Goal: Task Accomplishment & Management: Complete application form

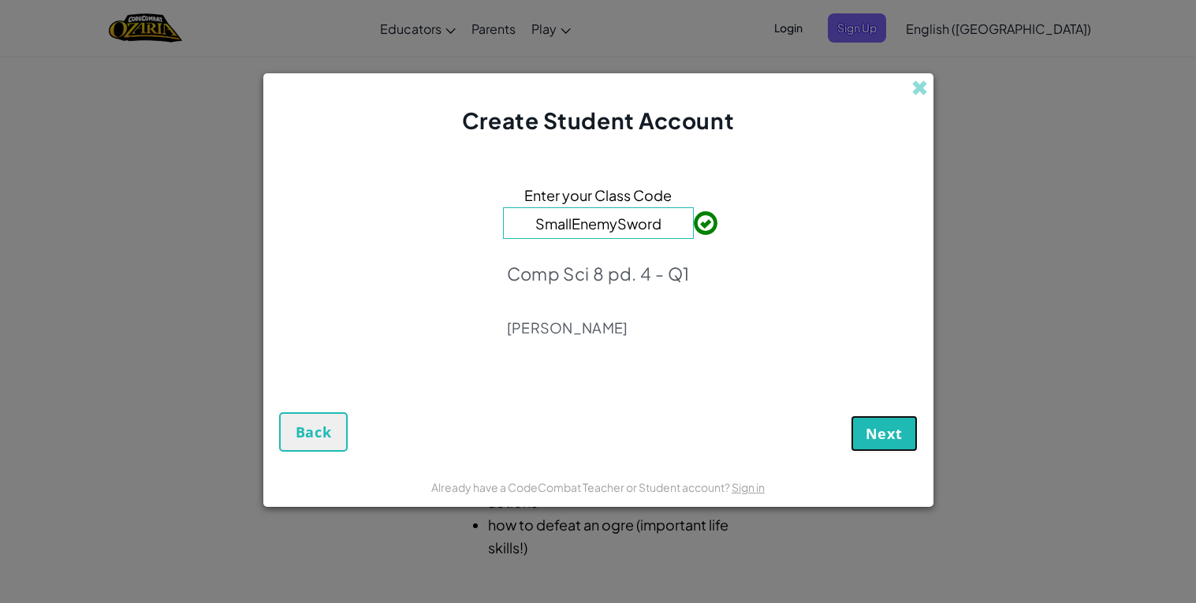
click at [859, 429] on button "Next" at bounding box center [884, 433] width 67 height 36
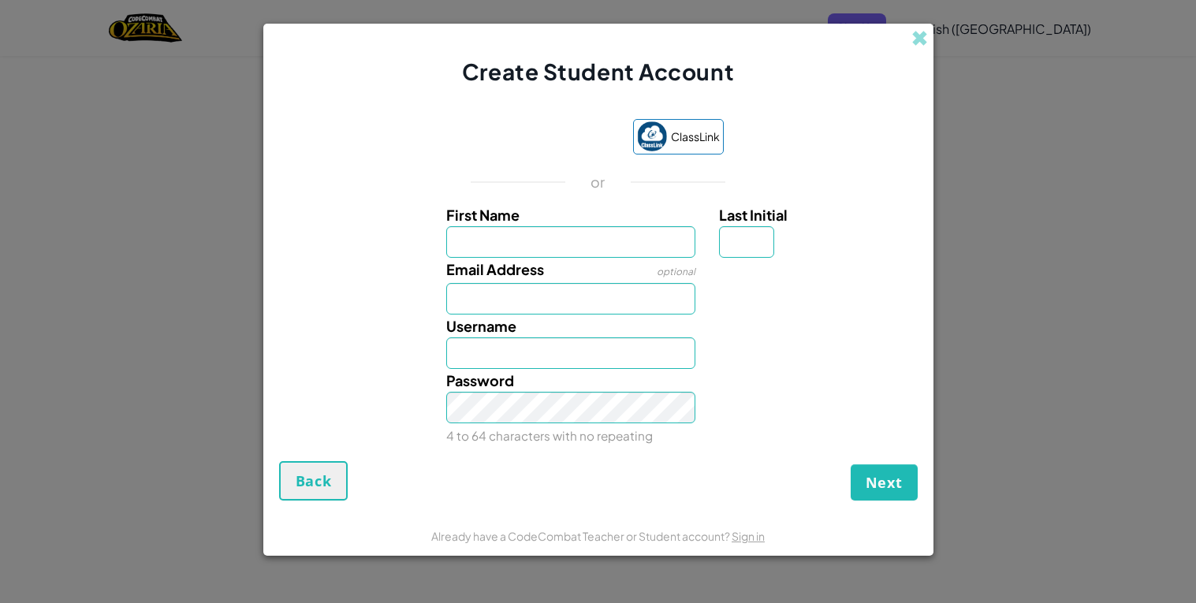
click at [561, 156] on div "ClassLink" at bounding box center [598, 138] width 251 height 39
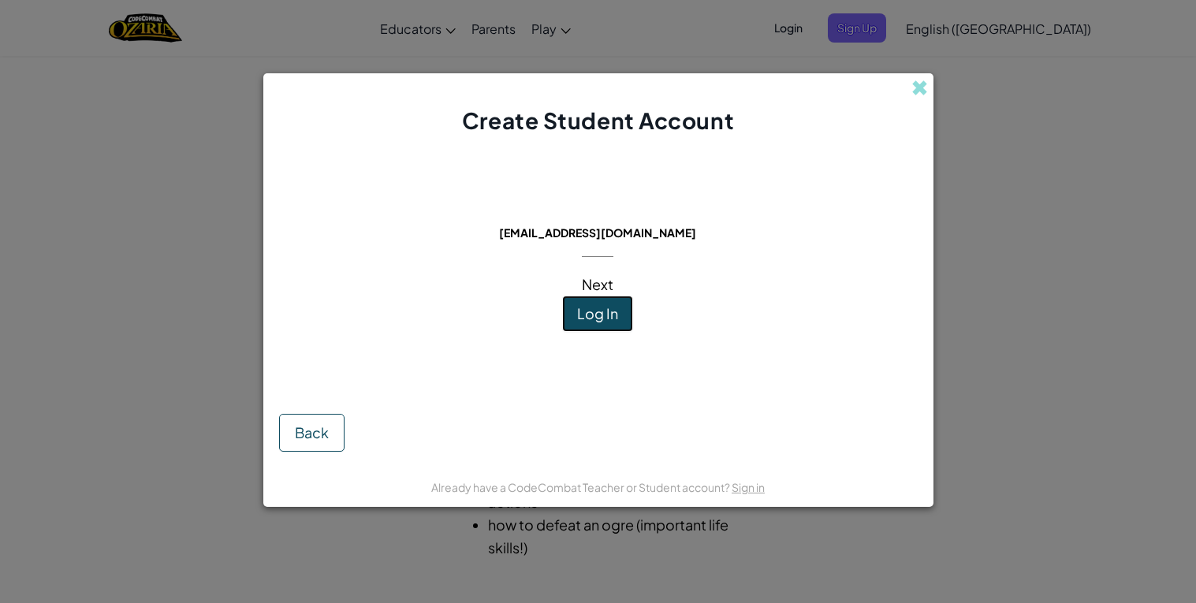
click at [593, 310] on span "Log In" at bounding box center [597, 313] width 41 height 18
